Goal: Communication & Community: Connect with others

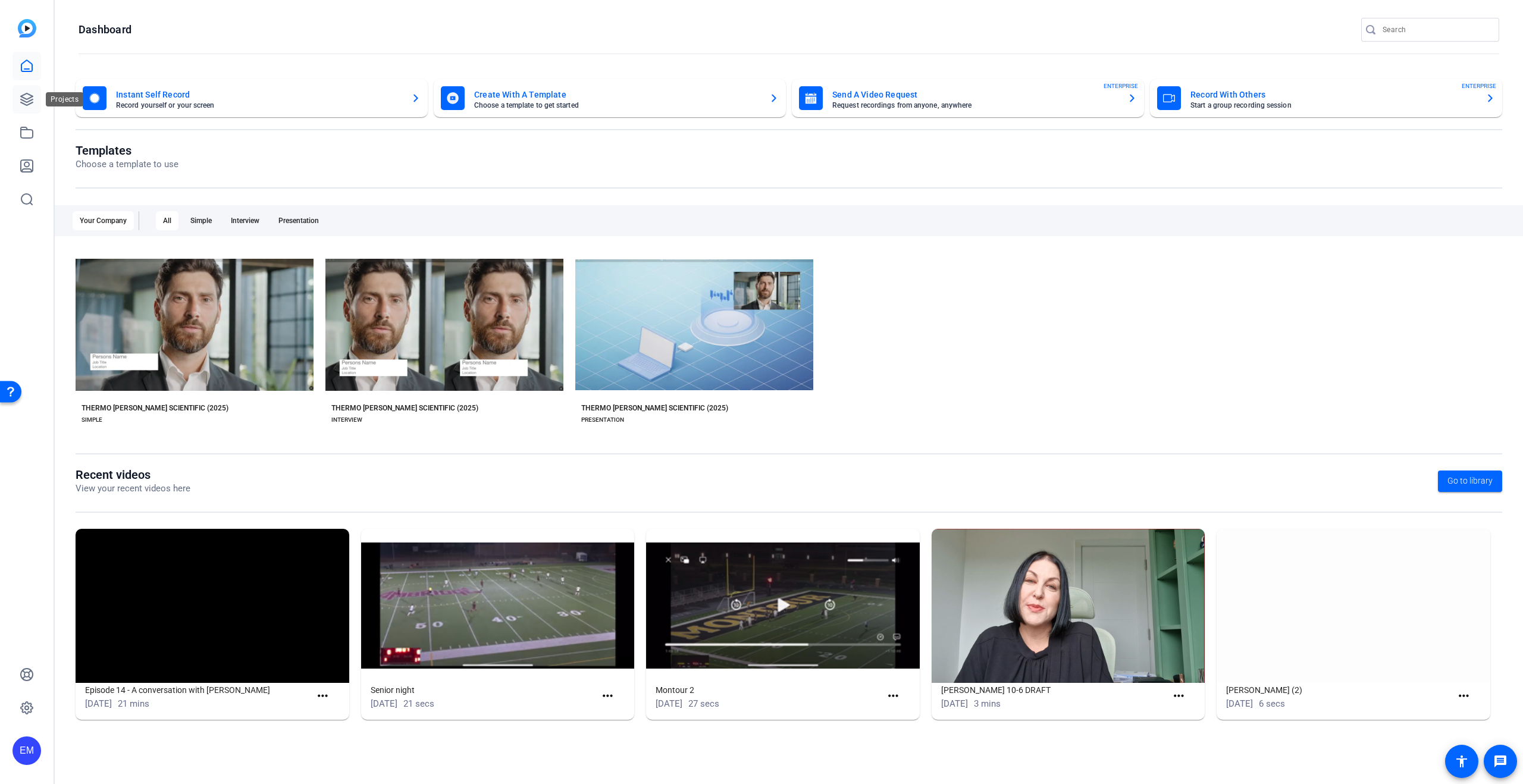
click at [30, 101] on icon at bounding box center [27, 99] width 14 height 14
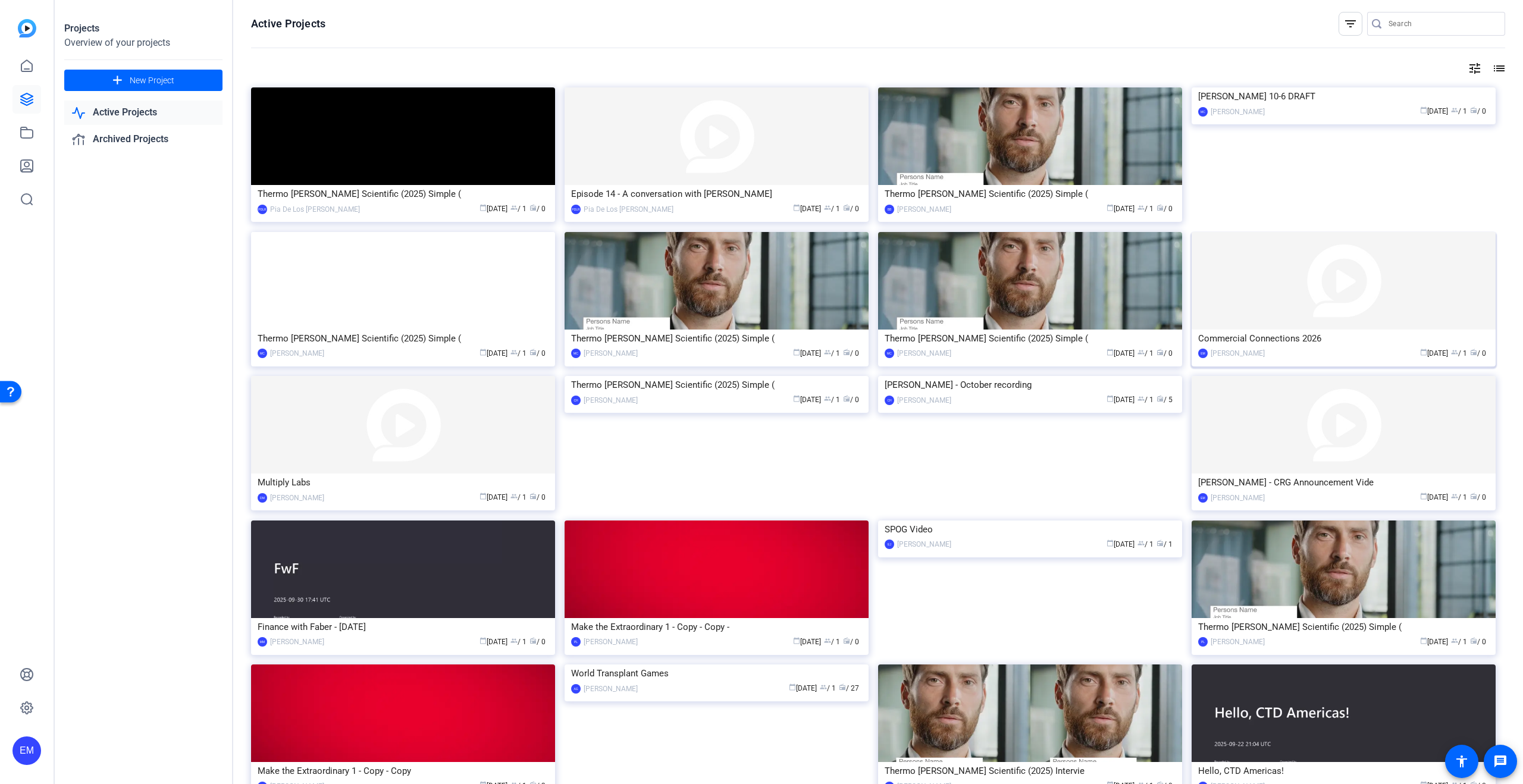
click at [1320, 344] on div "Commercial Connections 2026" at bounding box center [1343, 338] width 291 height 18
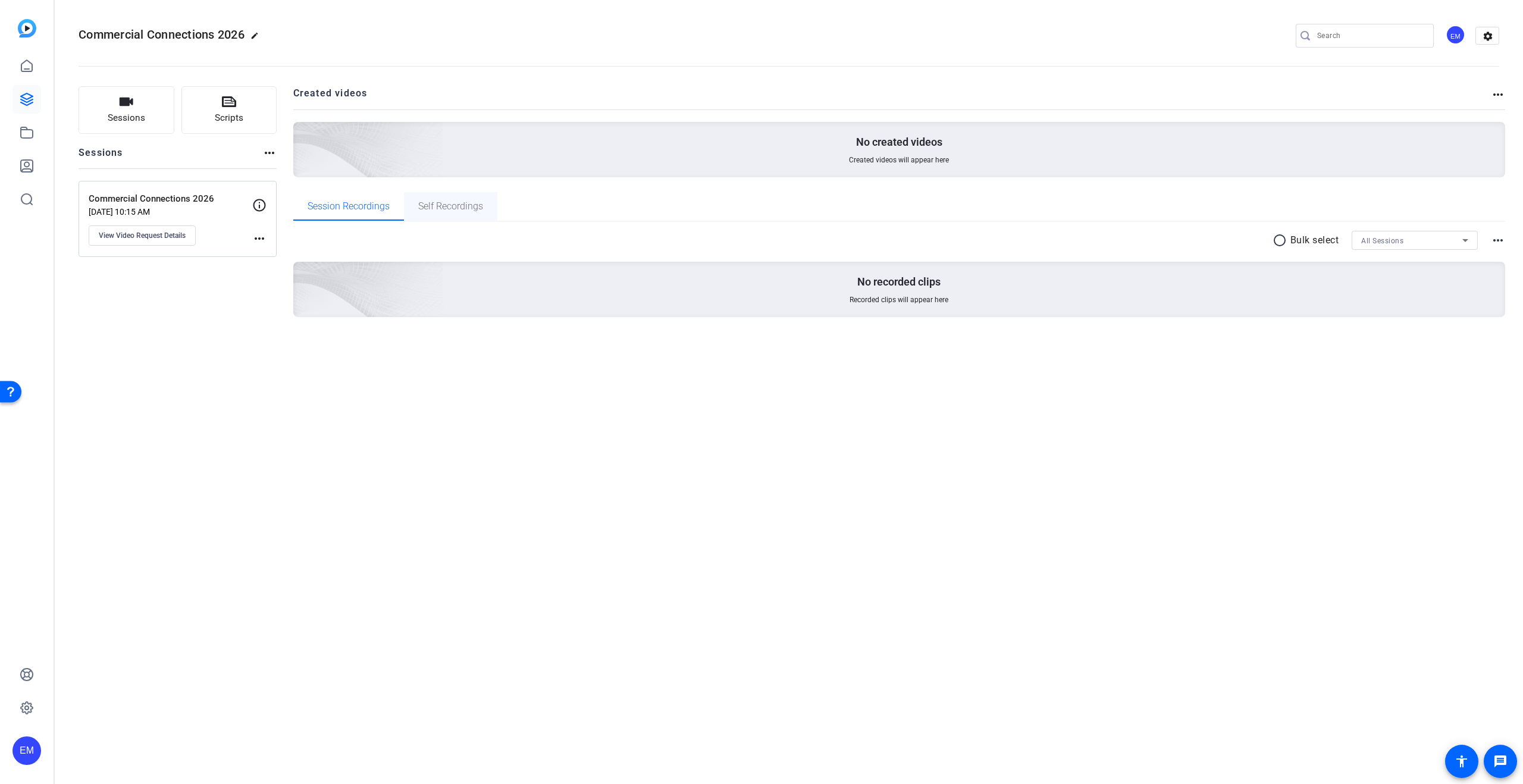
click at [482, 208] on span "Self Recordings" at bounding box center [450, 206] width 65 height 10
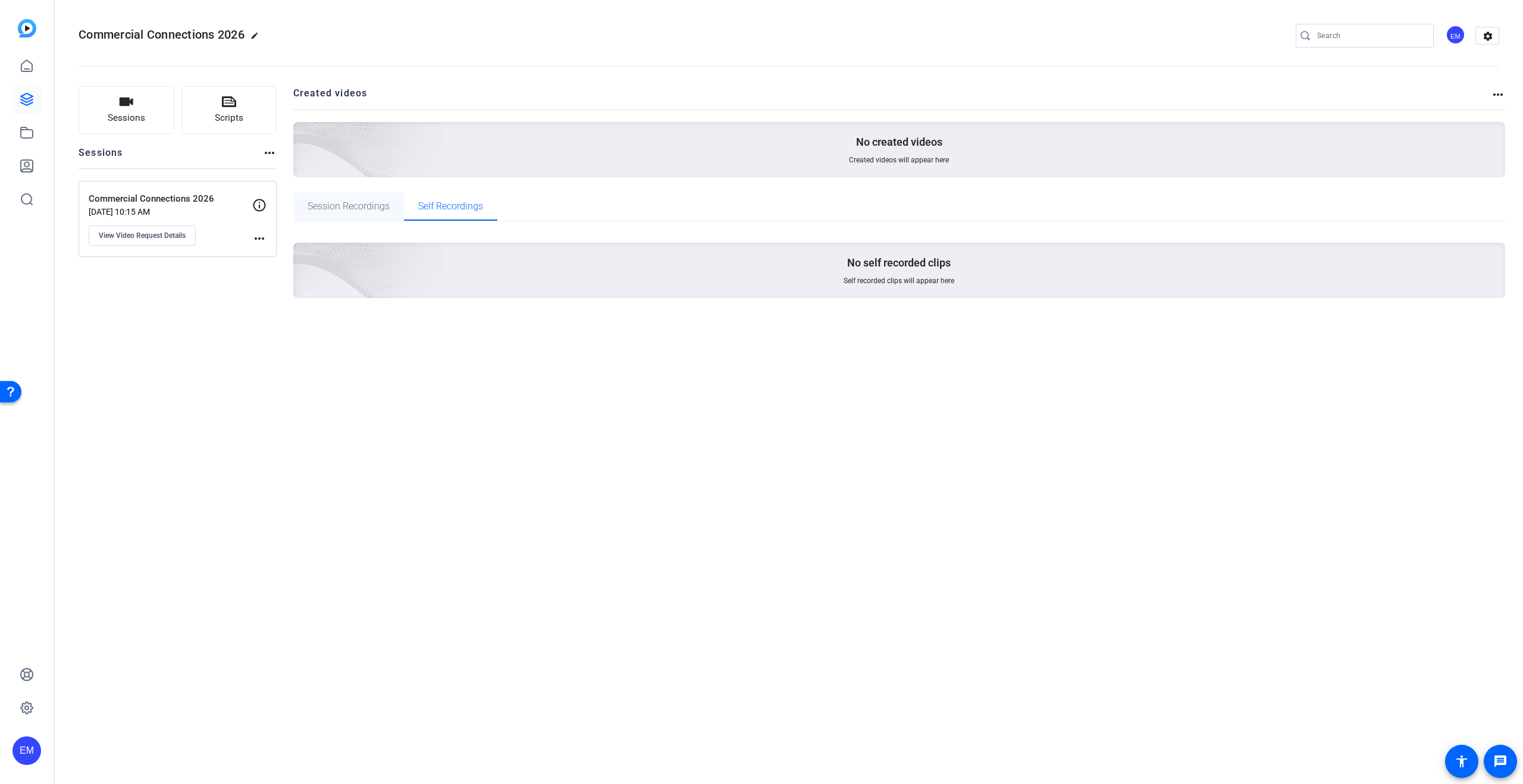
click at [355, 210] on span "Session Recordings" at bounding box center [349, 206] width 82 height 10
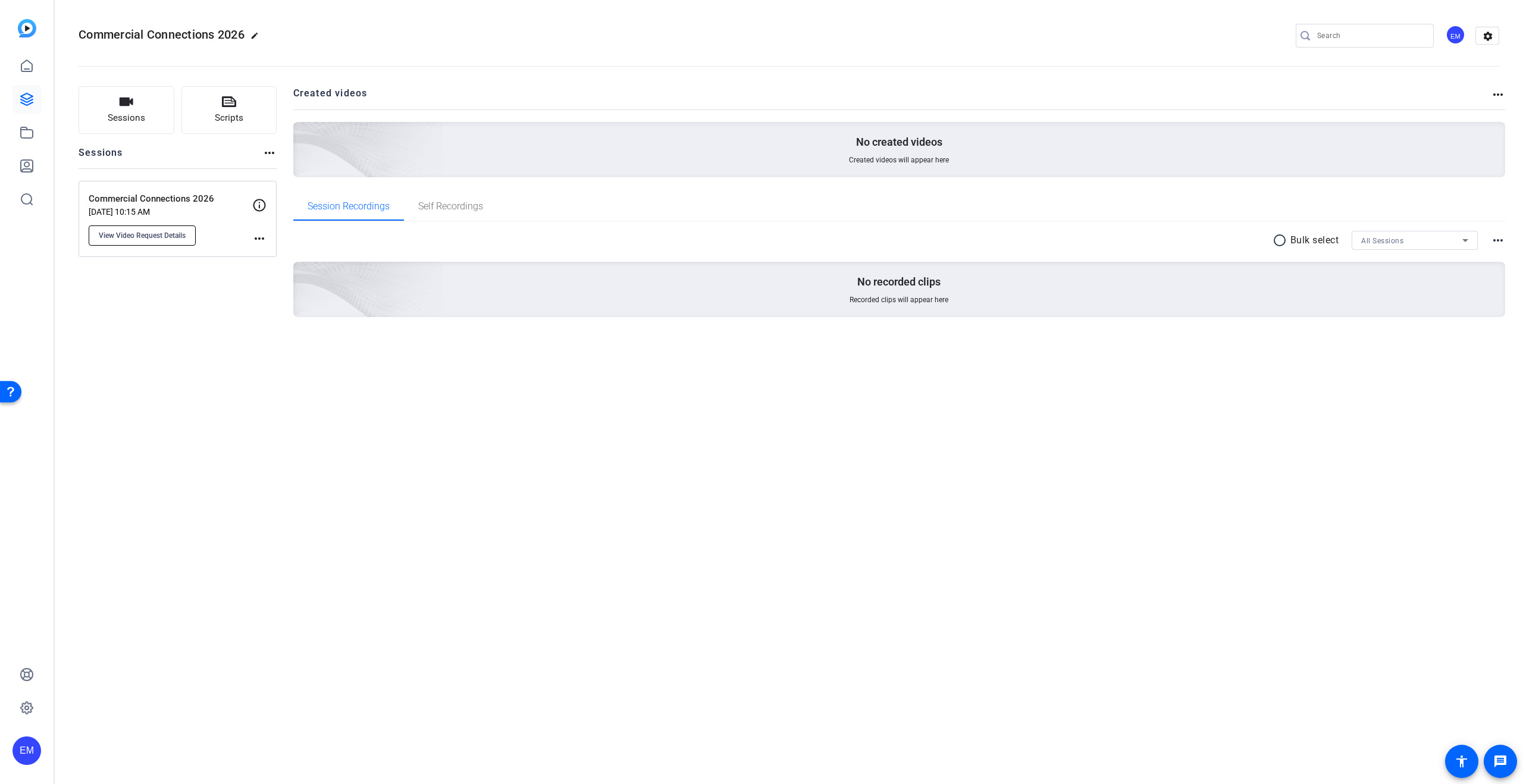
click at [159, 235] on span "View Video Request Details" at bounding box center [142, 235] width 87 height 10
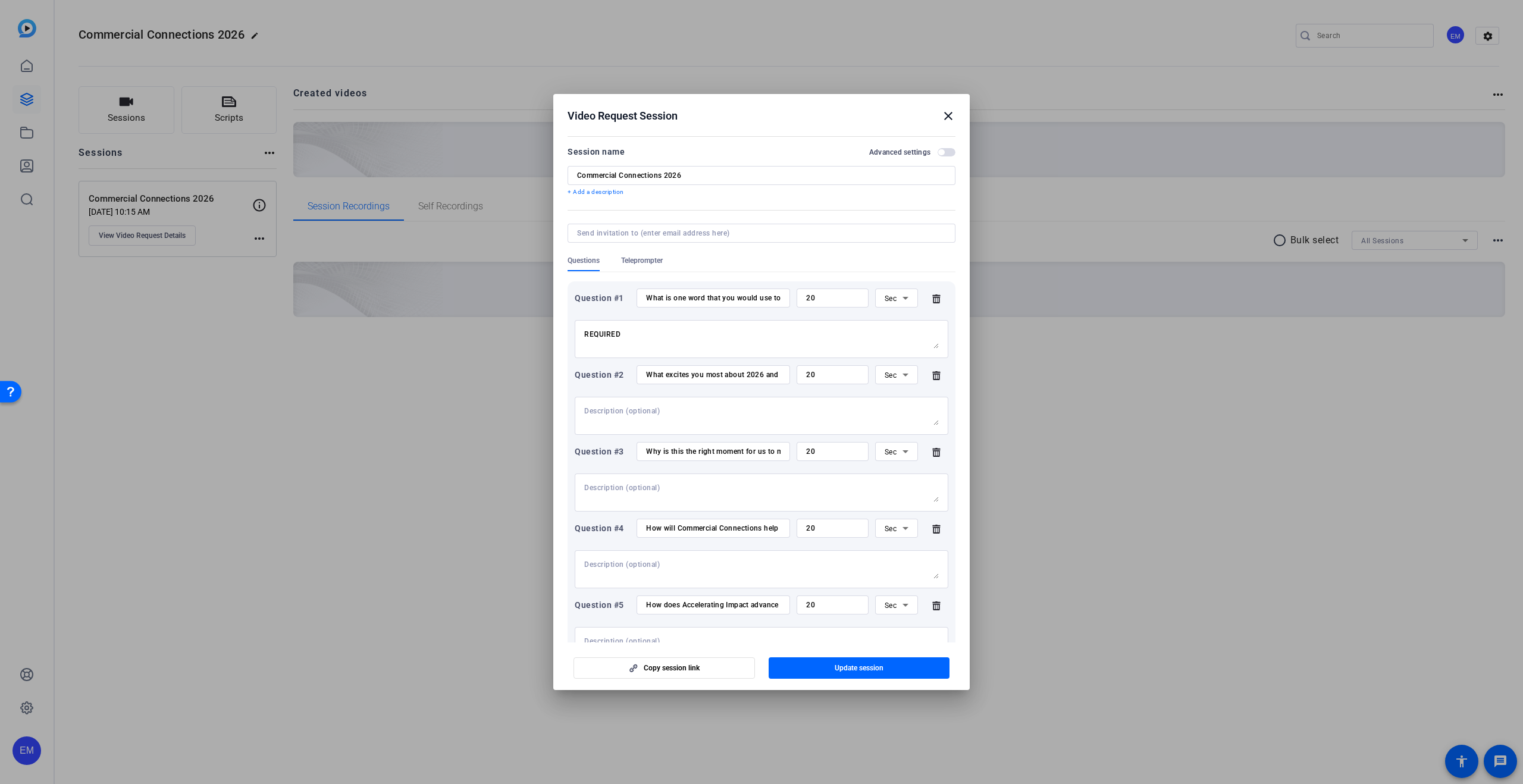
click at [947, 114] on mat-icon "close" at bounding box center [948, 116] width 14 height 14
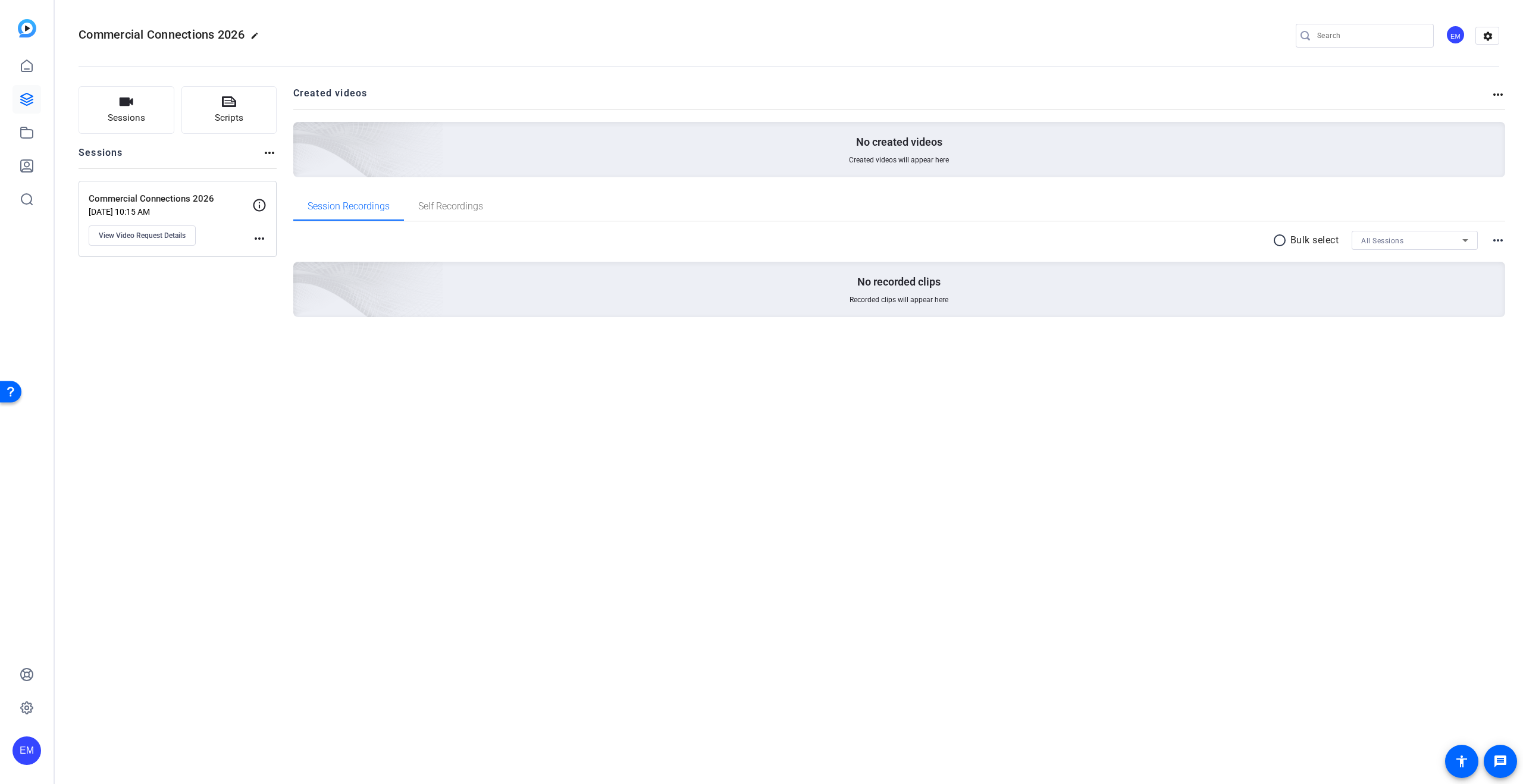
click at [223, 344] on div "Sessions Scripts Sessions more_horiz Commercial Connections 2026 [DATE] 10:15 A…" at bounding box center [177, 220] width 198 height 269
click at [1453, 37] on div "EM" at bounding box center [1455, 35] width 20 height 20
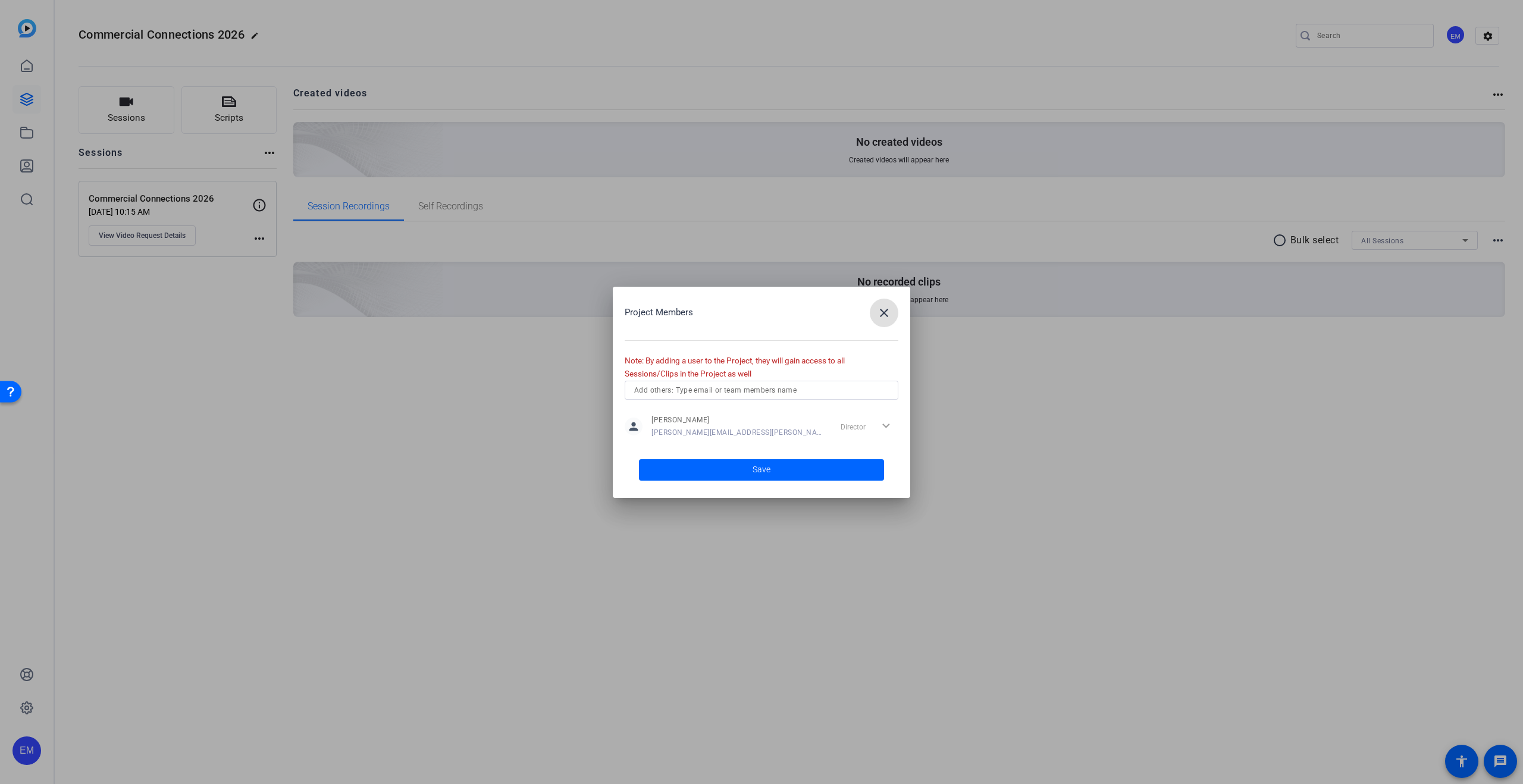
click at [809, 390] on input "text" at bounding box center [761, 390] width 255 height 14
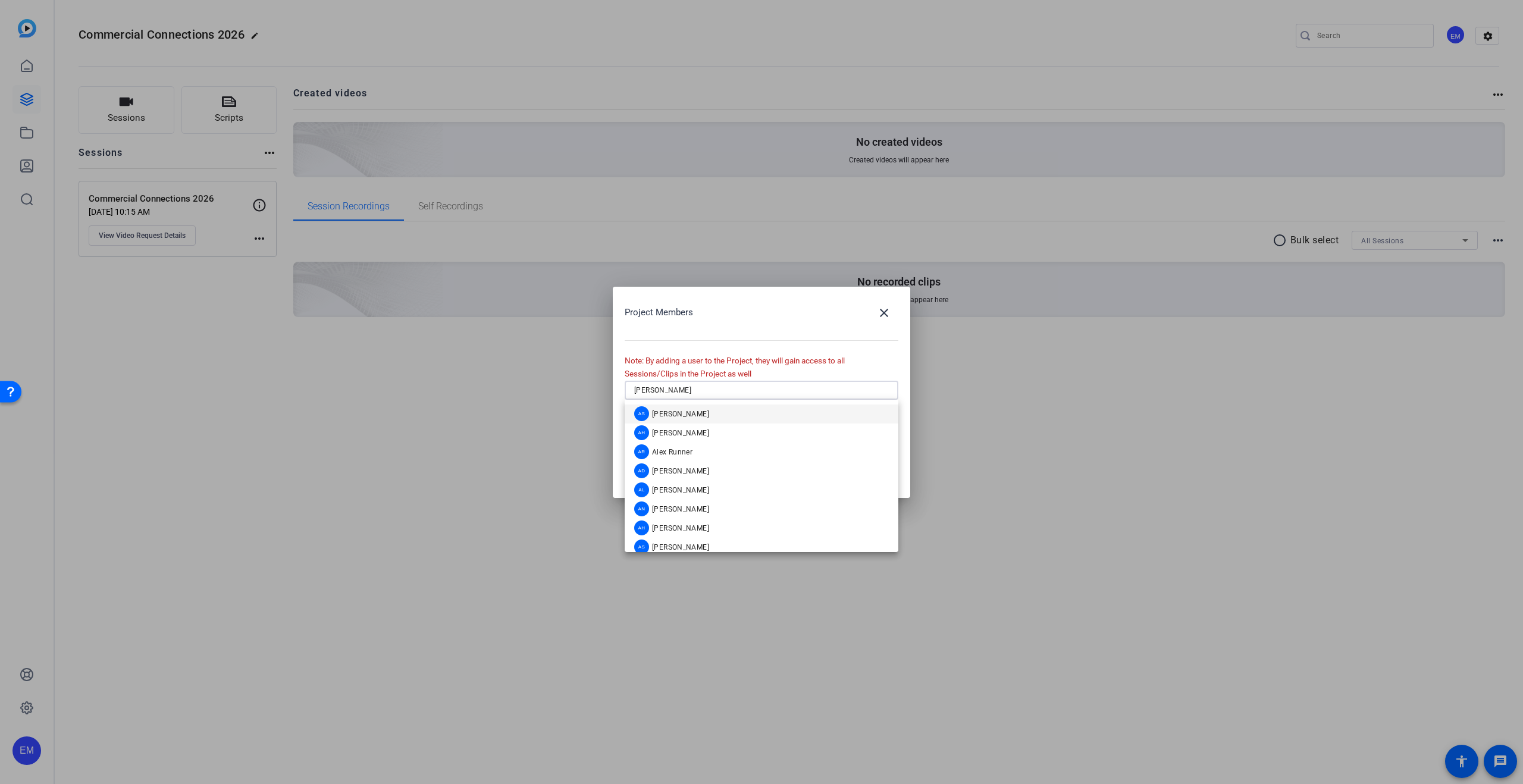
type input "[PERSON_NAME]"
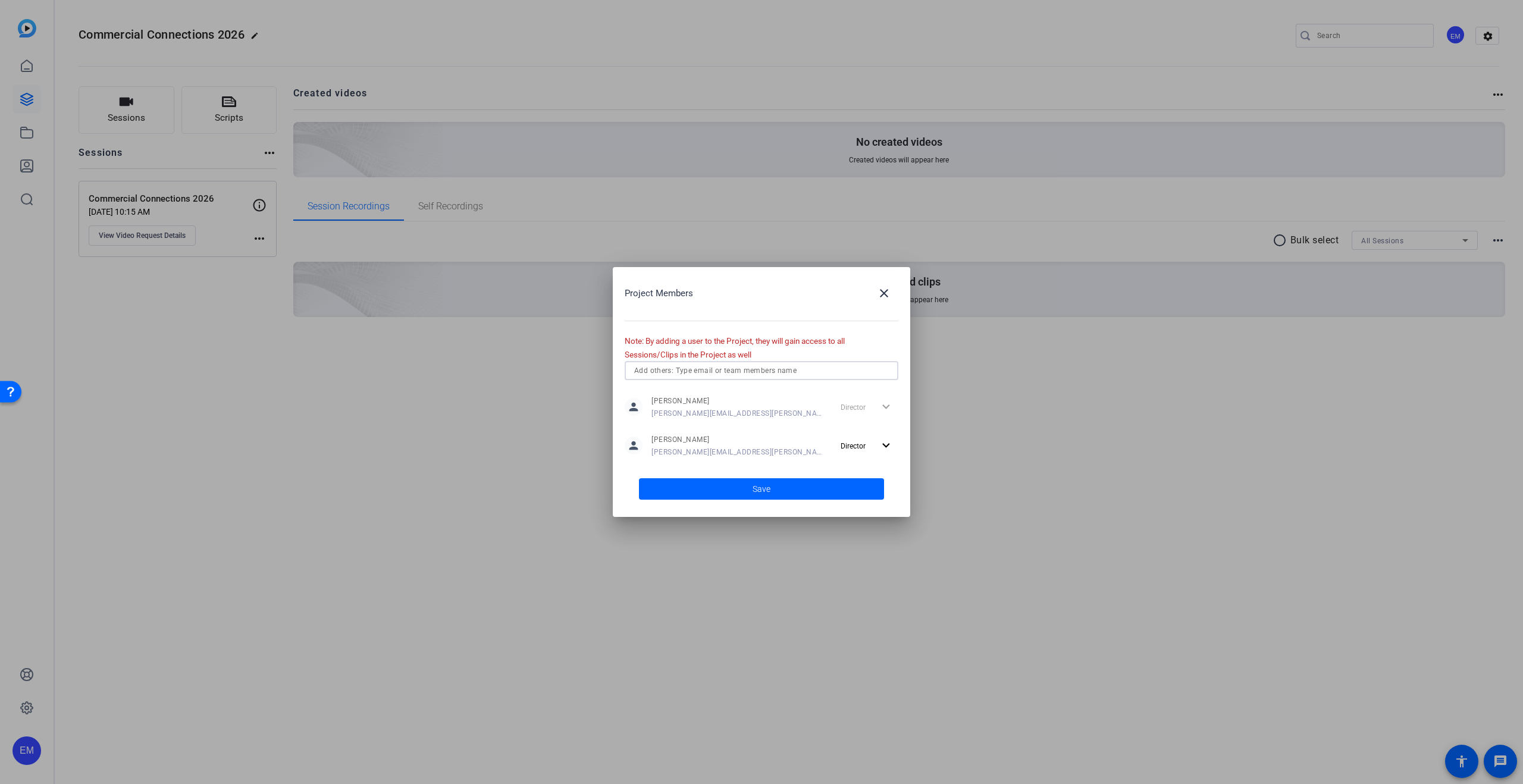
click at [814, 492] on span at bounding box center [761, 488] width 245 height 29
